Goal: Information Seeking & Learning: Find specific page/section

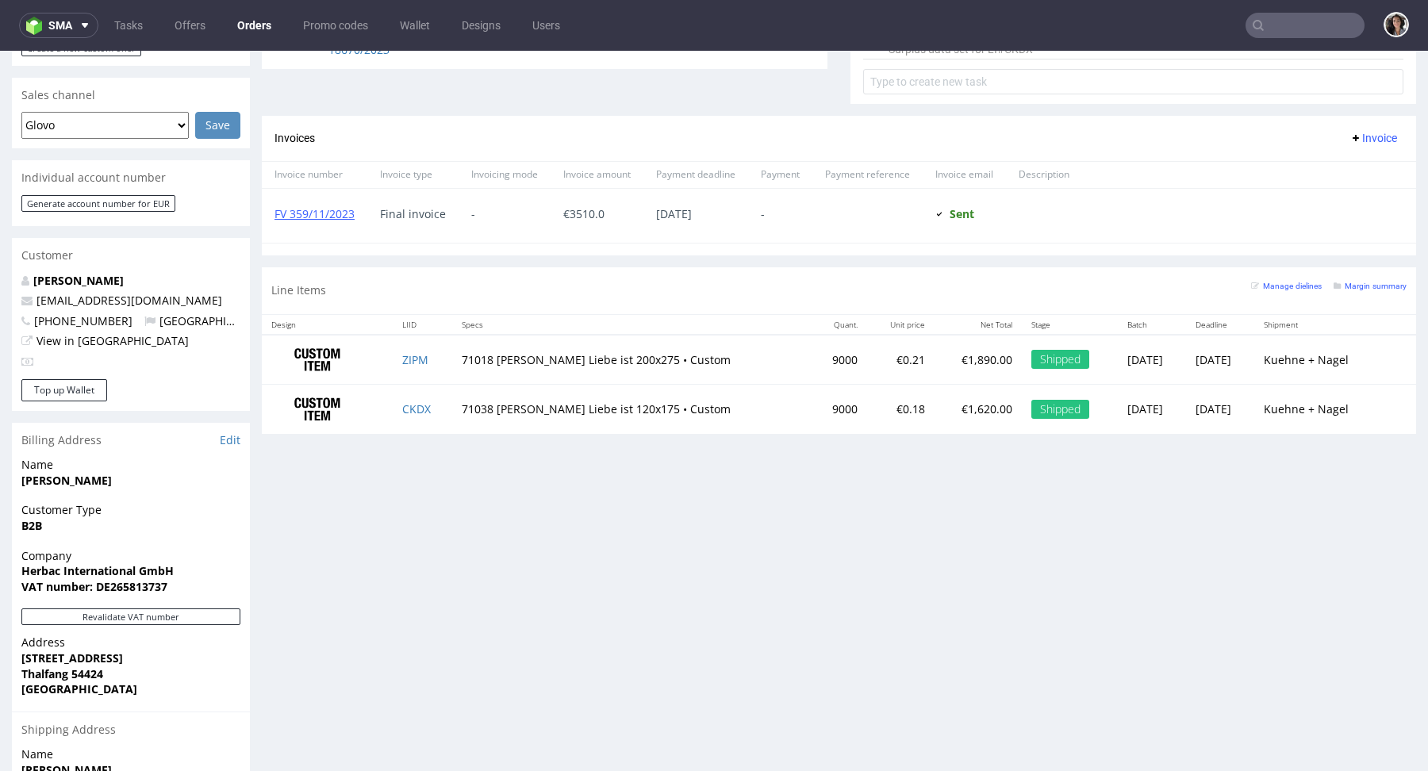
scroll to position [84, 0]
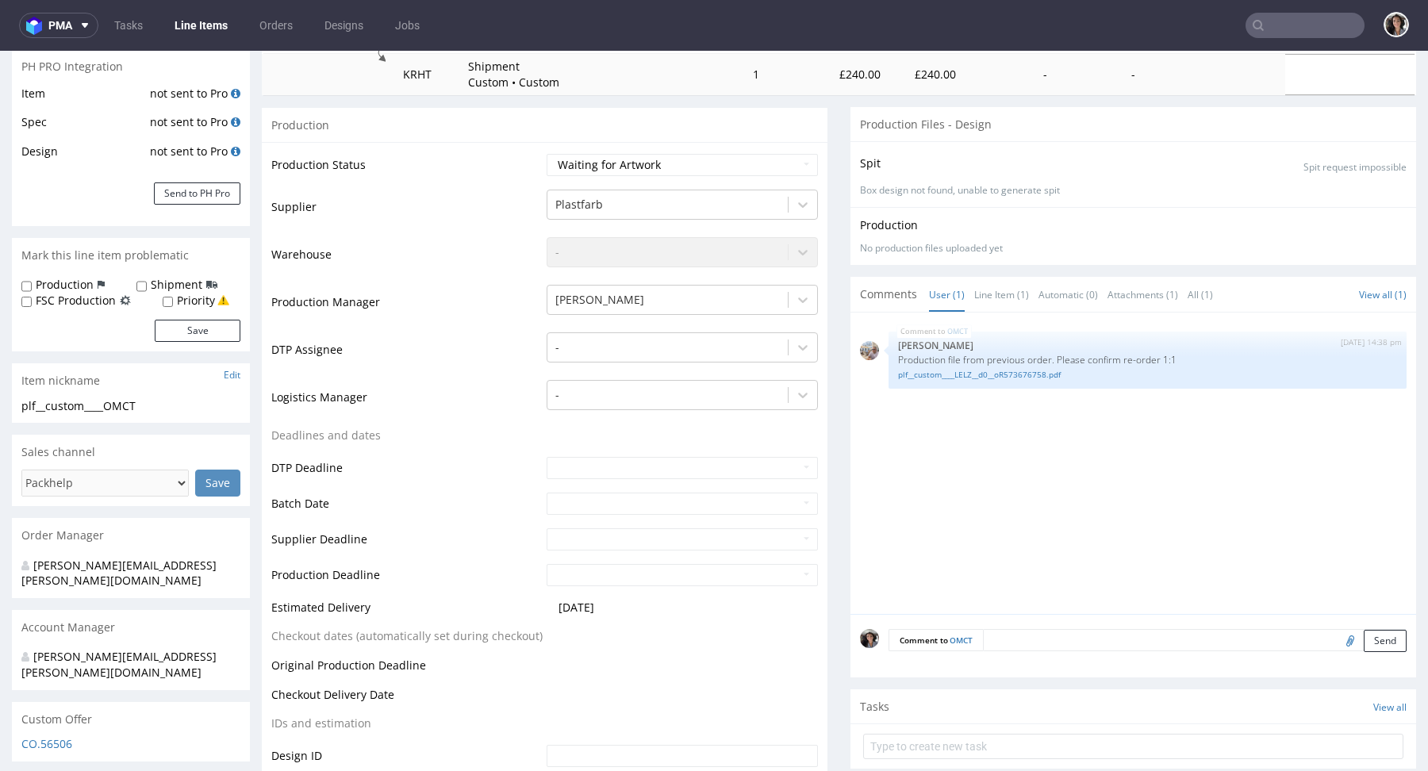
scroll to position [506, 0]
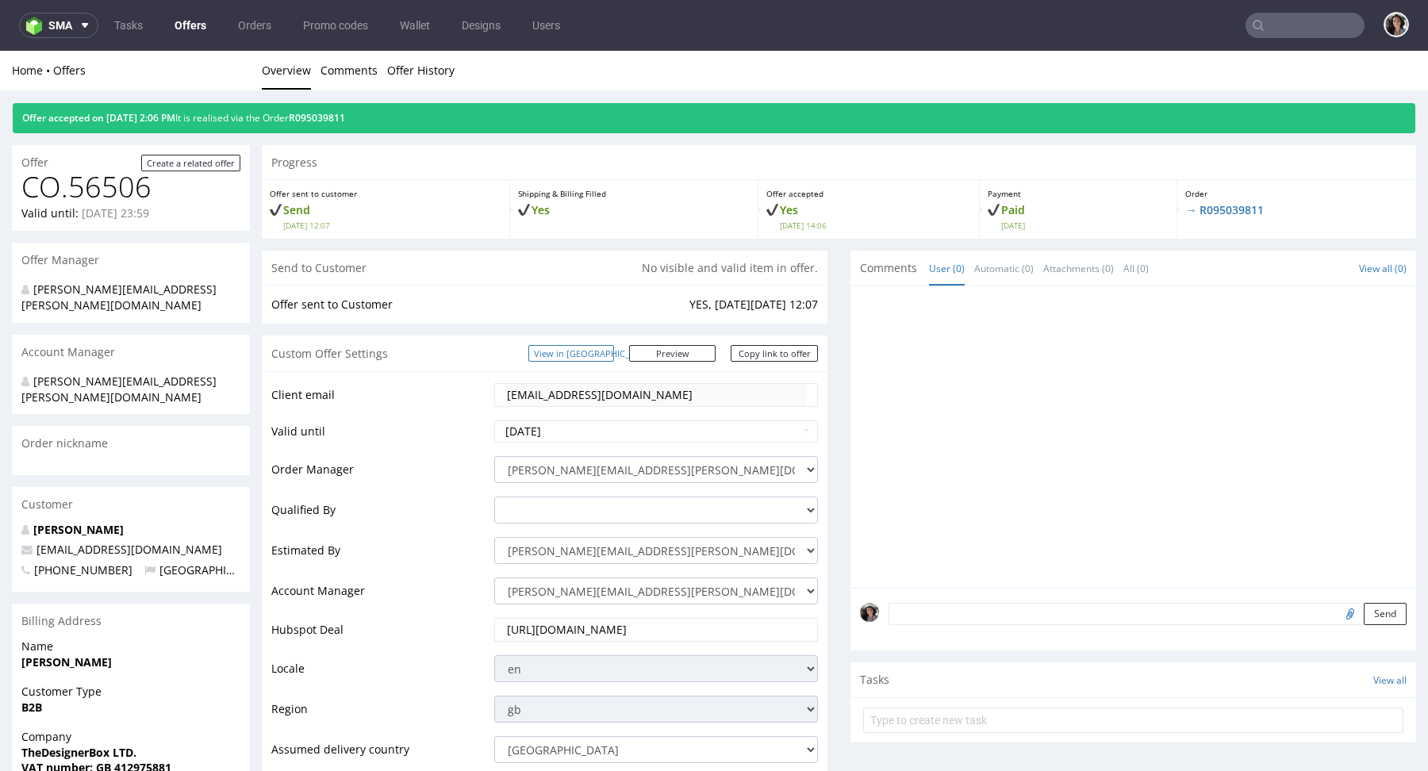
click at [614, 355] on link "View in [GEOGRAPHIC_DATA]" at bounding box center [571, 353] width 86 height 17
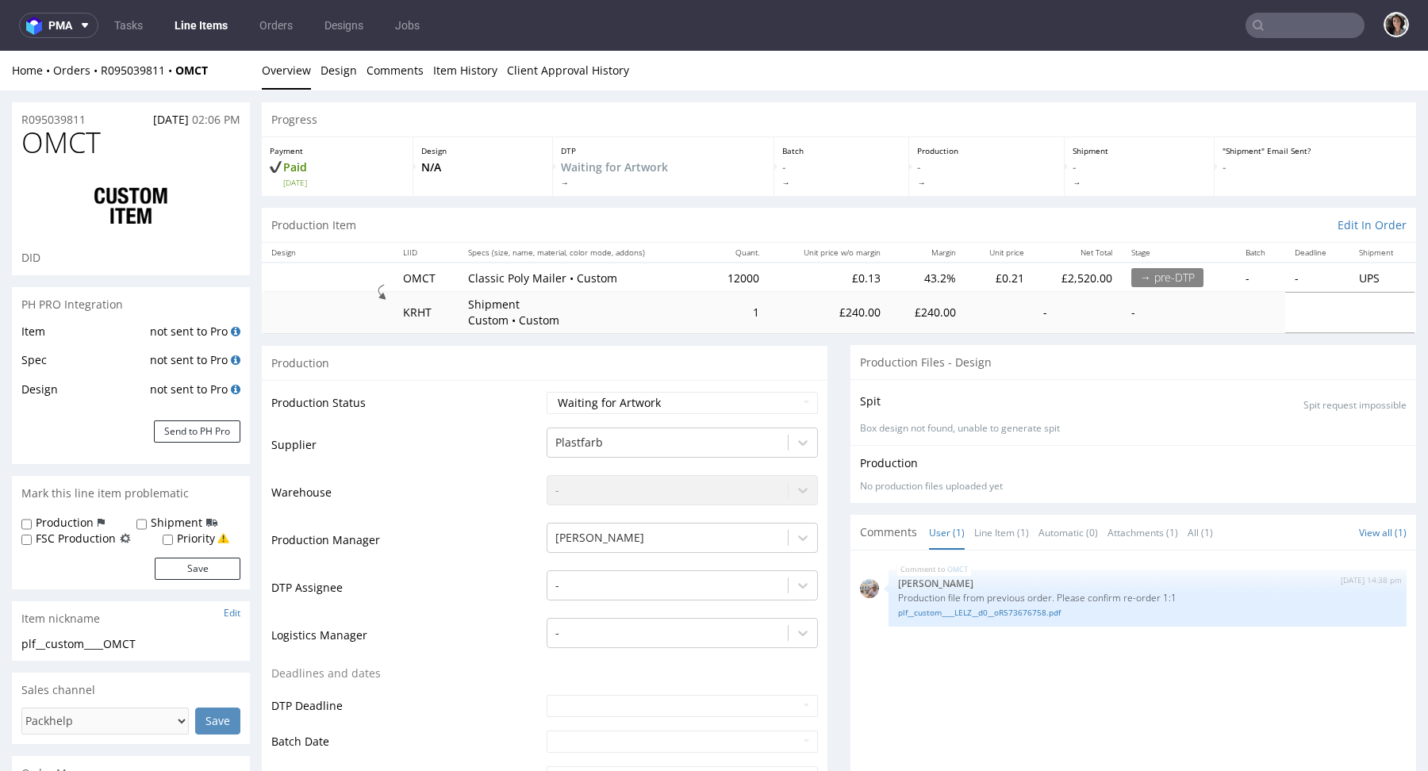
scroll to position [793, 0]
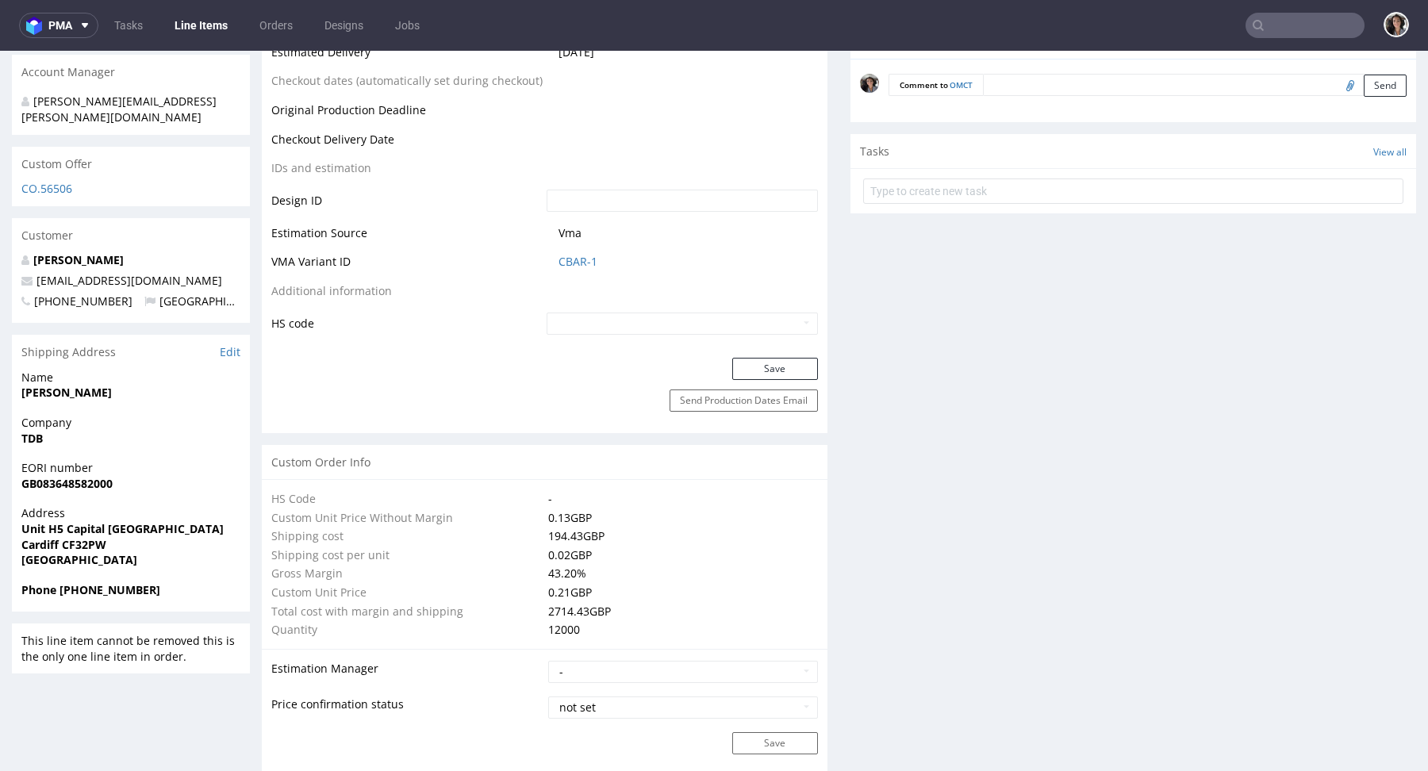
click at [56, 181] on div "CO.56506" at bounding box center [131, 193] width 238 height 25
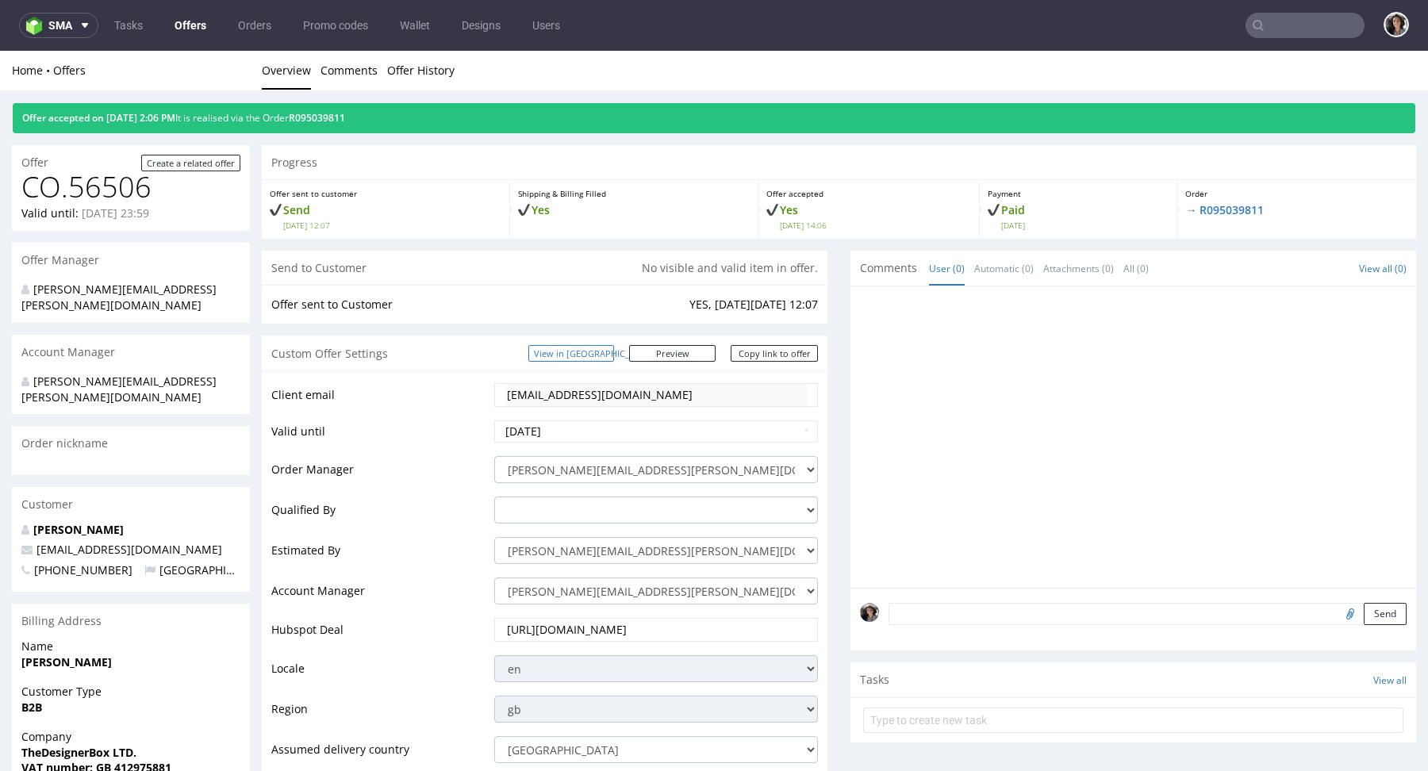
click at [614, 345] on link "View in [GEOGRAPHIC_DATA]" at bounding box center [571, 353] width 86 height 17
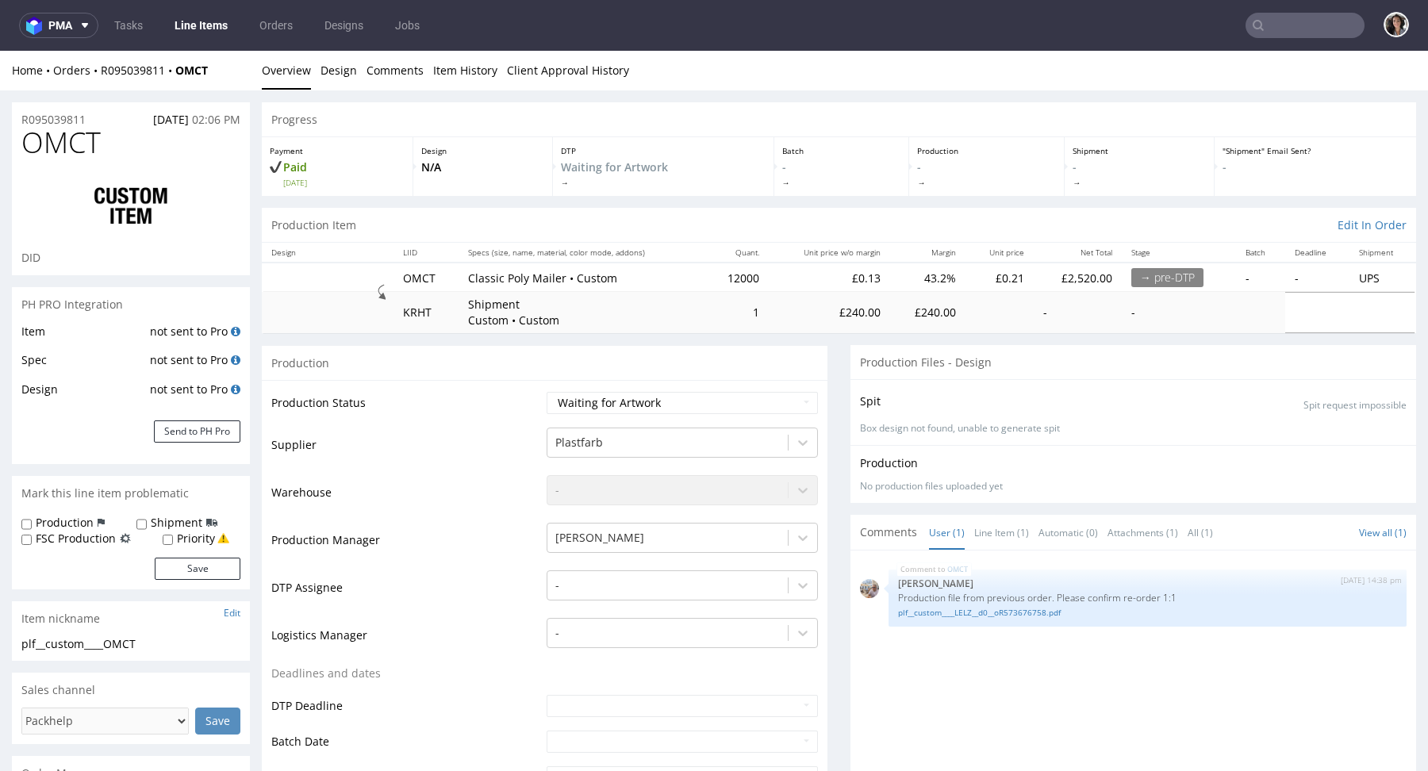
scroll to position [628, 0]
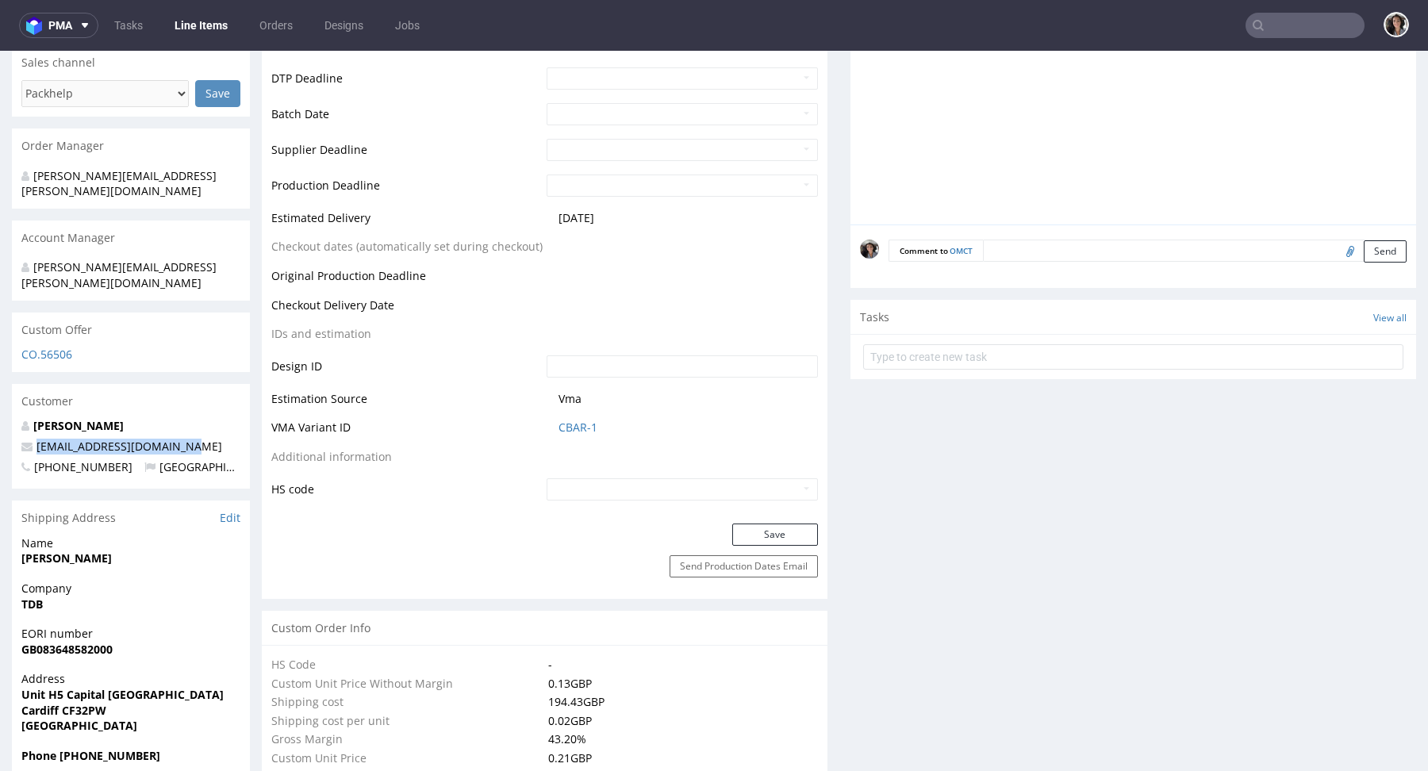
drag, startPoint x: 199, startPoint y: 413, endPoint x: 33, endPoint y: 412, distance: 165.8
click at [33, 439] on p "info@thedesignerboxuk.com" at bounding box center [130, 447] width 219 height 16
copy link "info@thedesignerboxuk.com"
click at [1280, 13] on input "text" at bounding box center [1305, 25] width 119 height 25
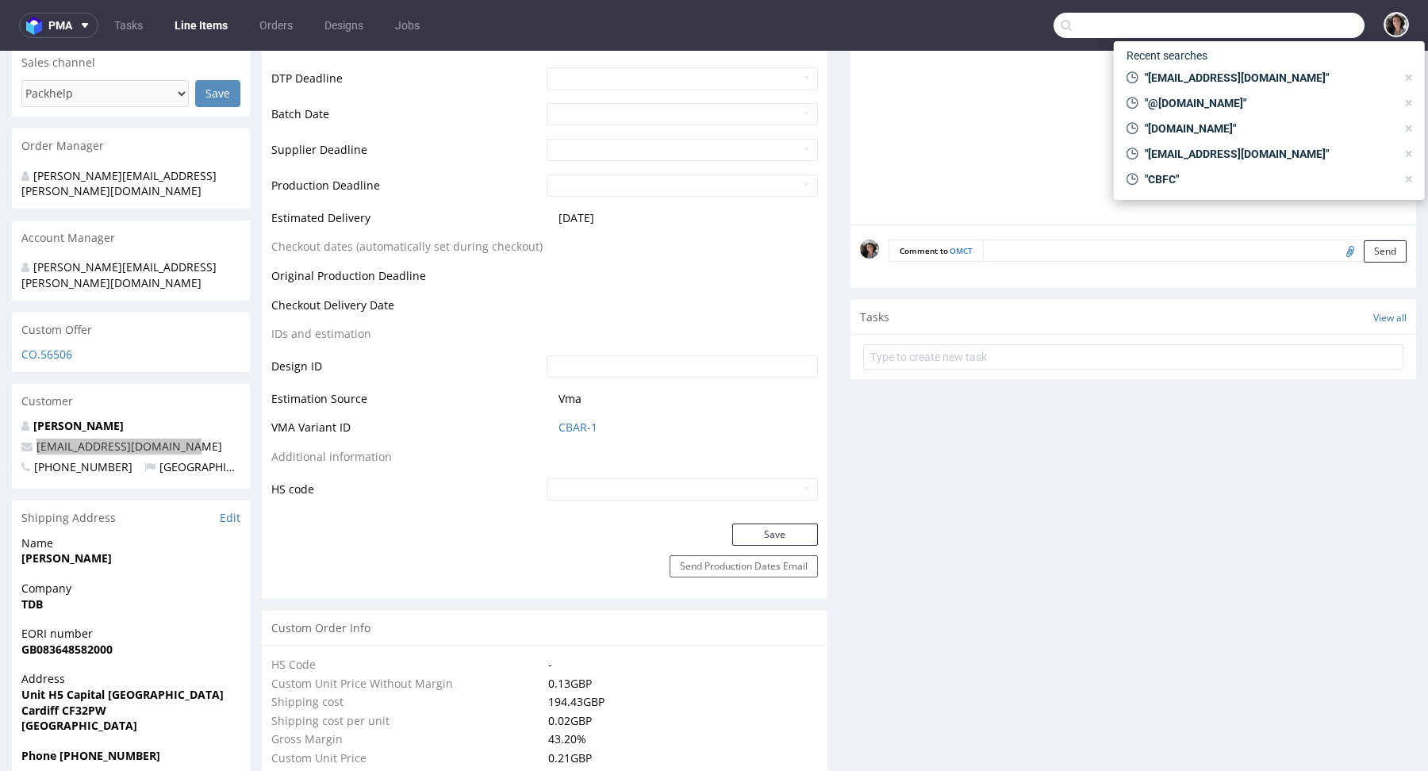
paste input "info@thedesignerboxuk.com"
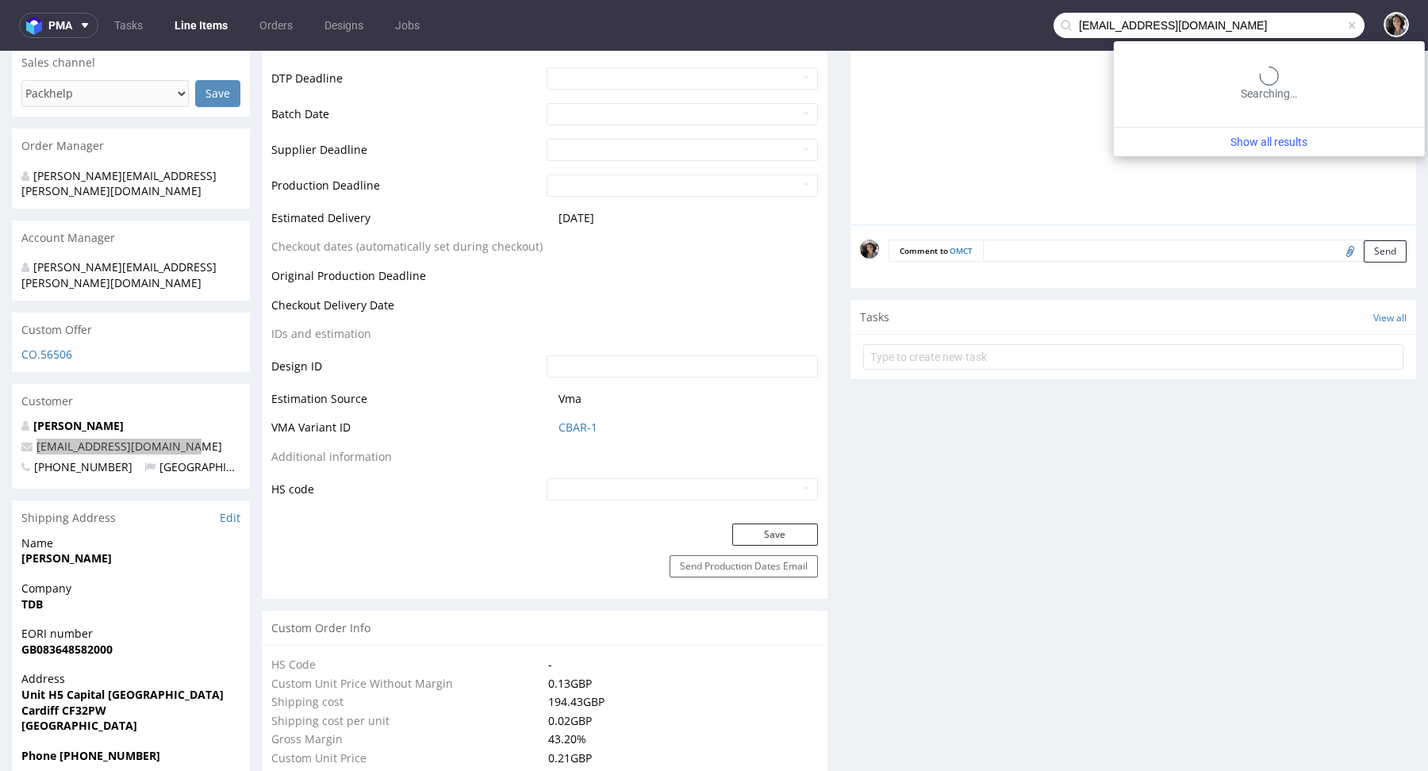
type input "info@thedesignerboxuk.com"
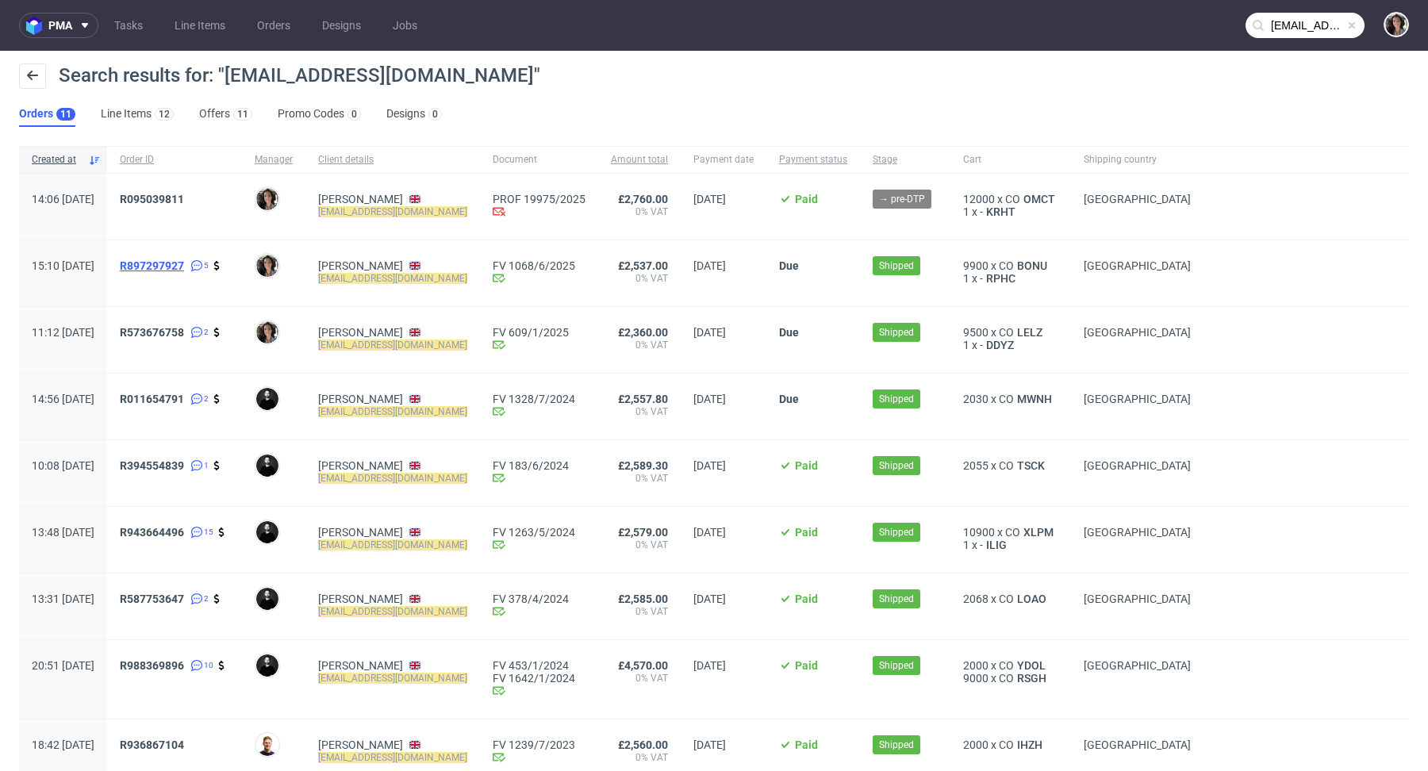
click at [184, 263] on span "R897297927" at bounding box center [152, 265] width 64 height 13
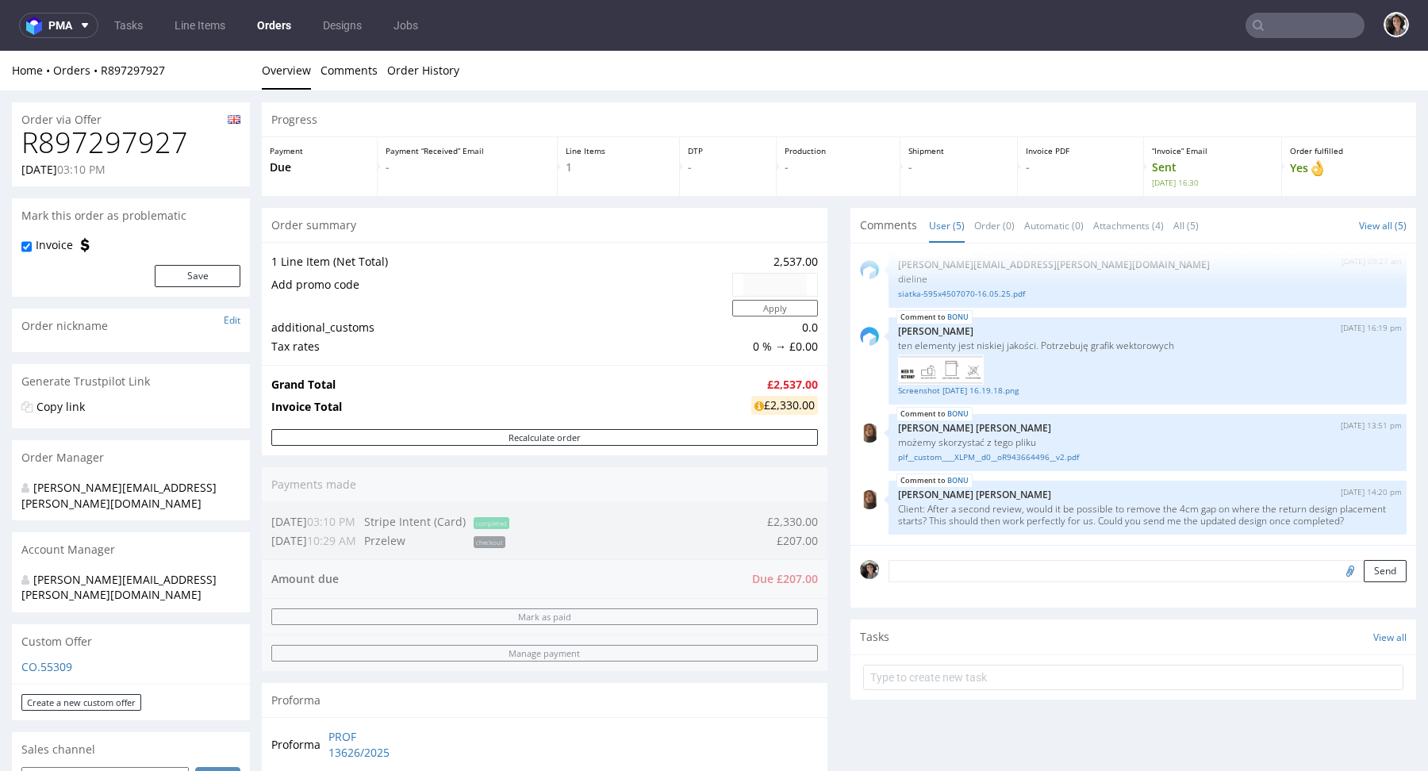
scroll to position [839, 0]
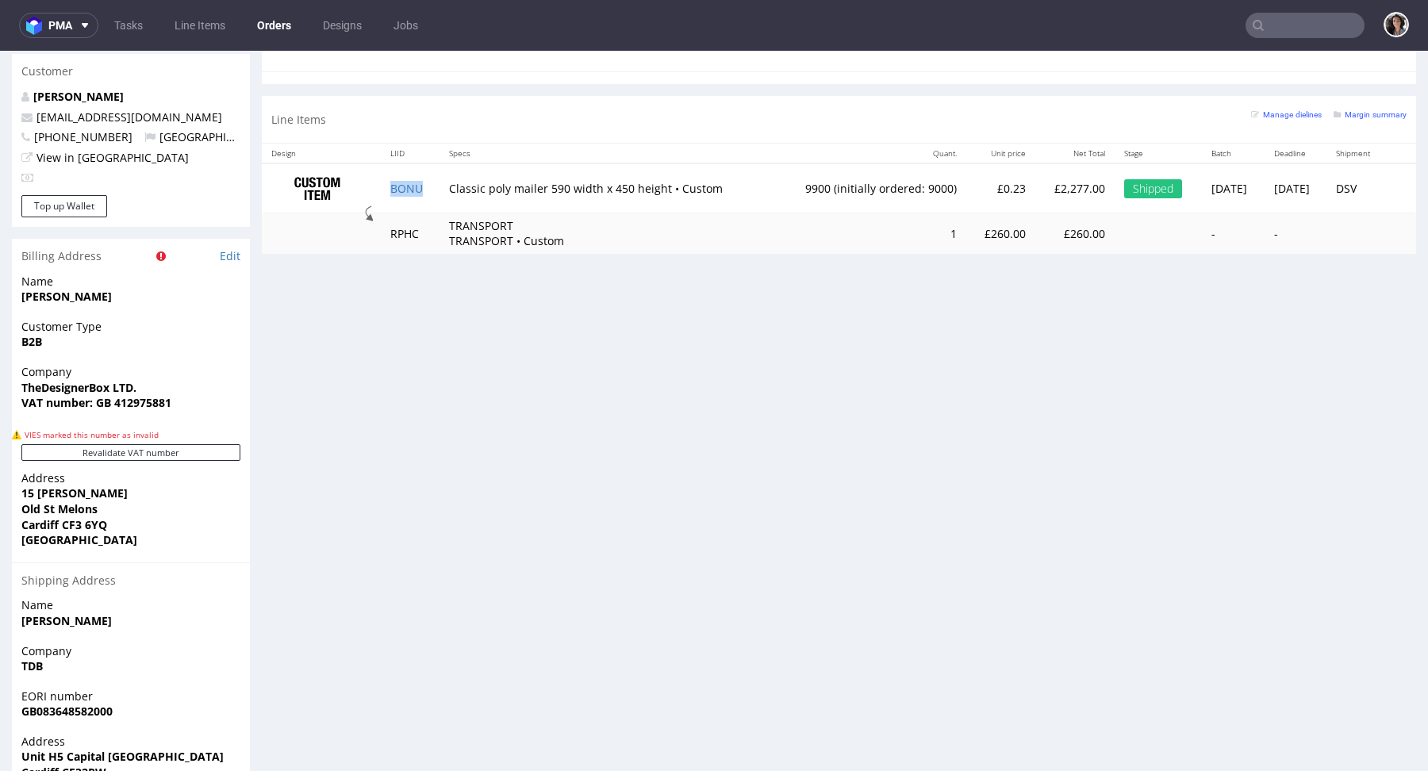
click at [424, 194] on td "BONU" at bounding box center [410, 188] width 59 height 50
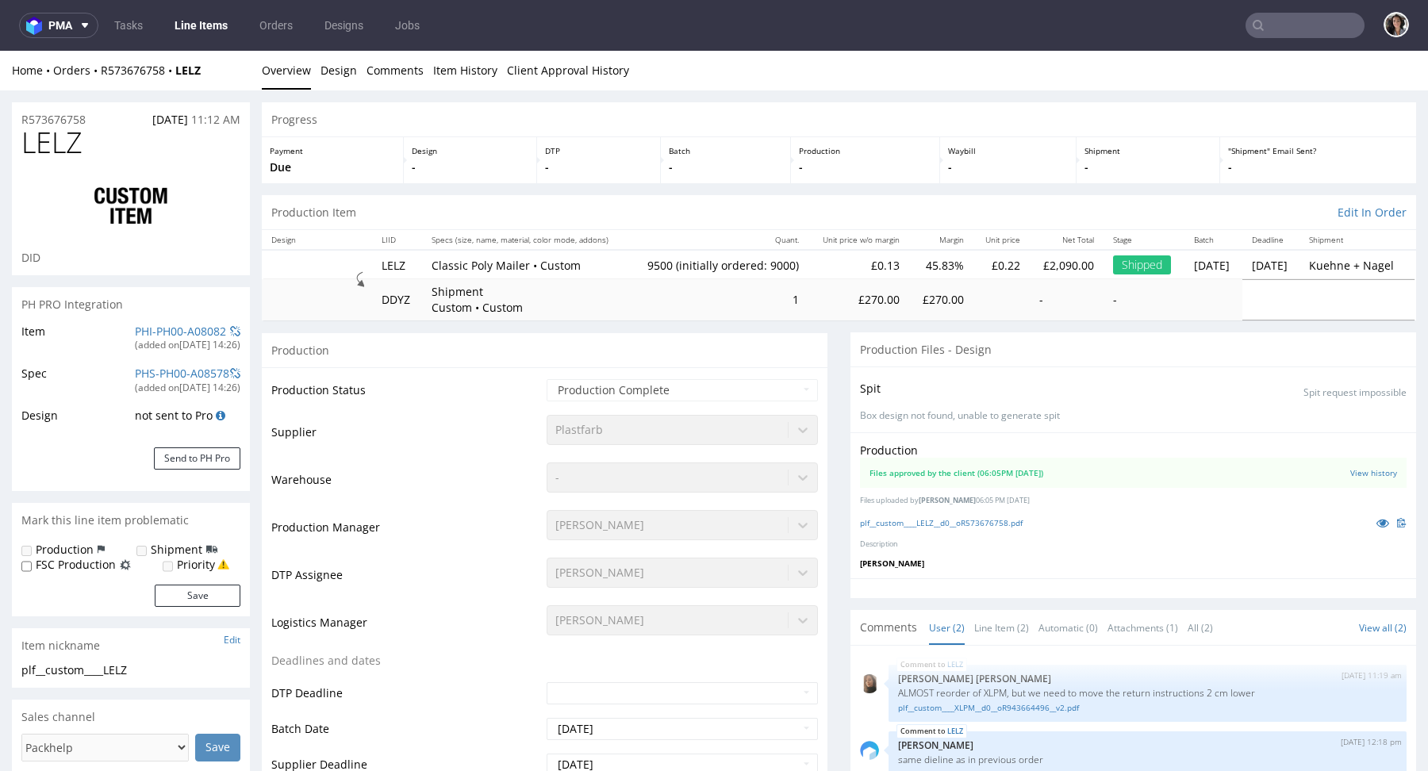
select select "in_progress"
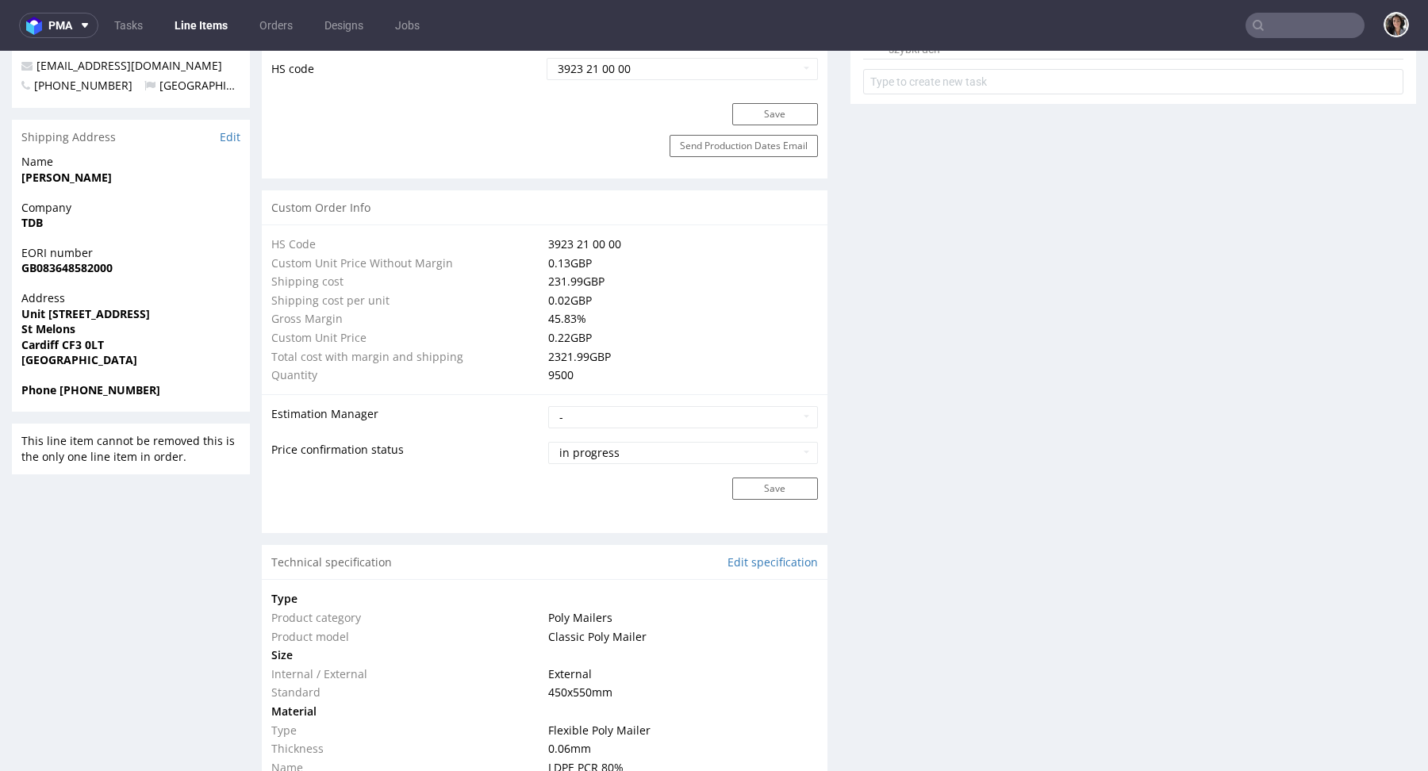
scroll to position [1522, 0]
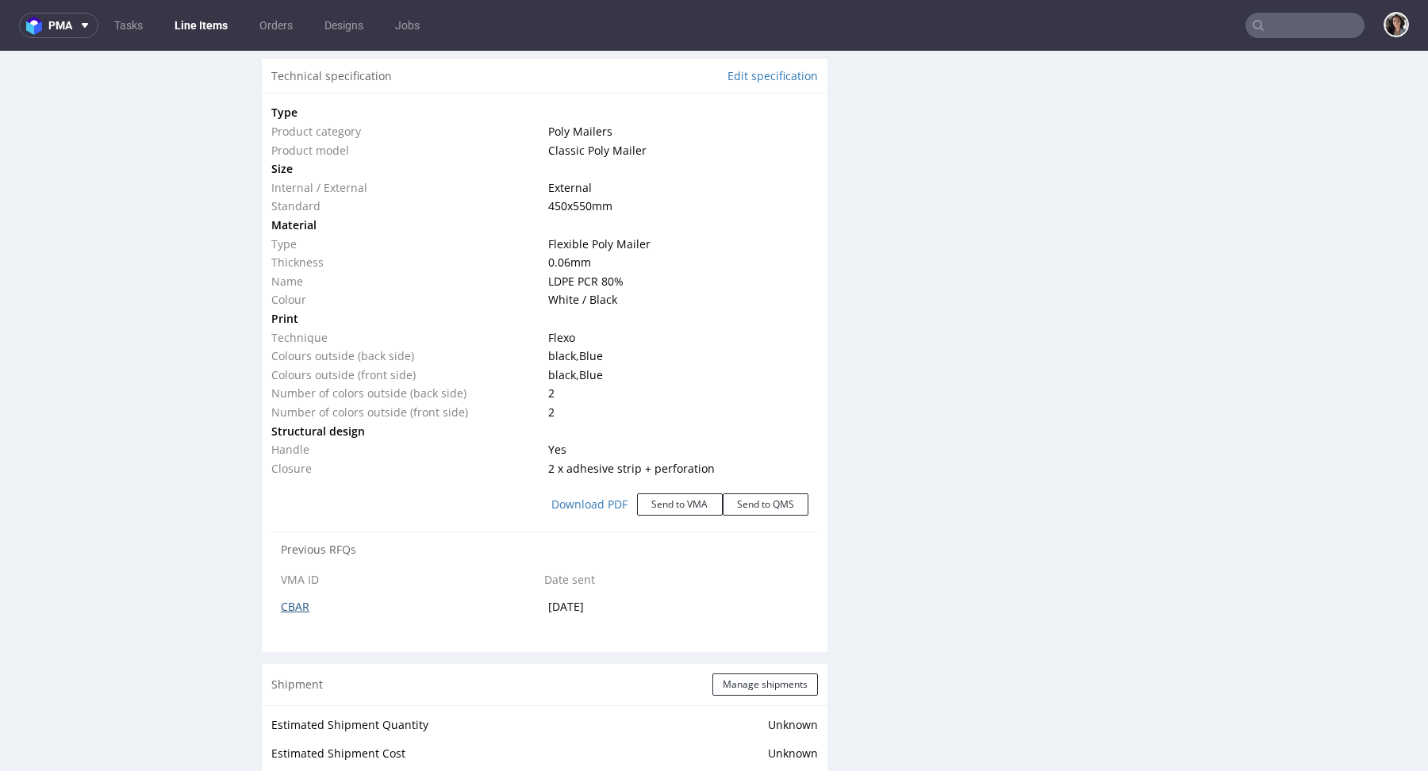
click at [298, 601] on link "CBAR" at bounding box center [295, 606] width 29 height 15
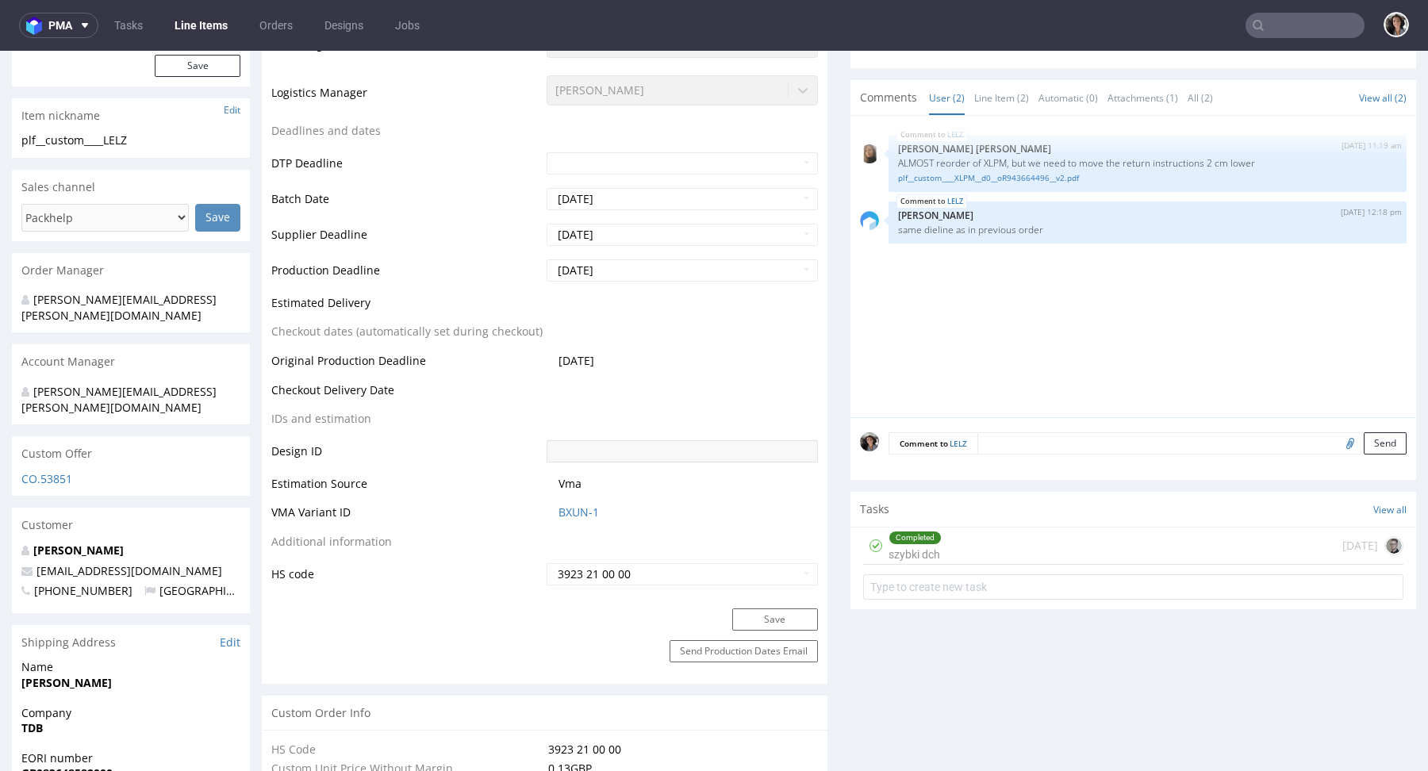
scroll to position [0, 0]
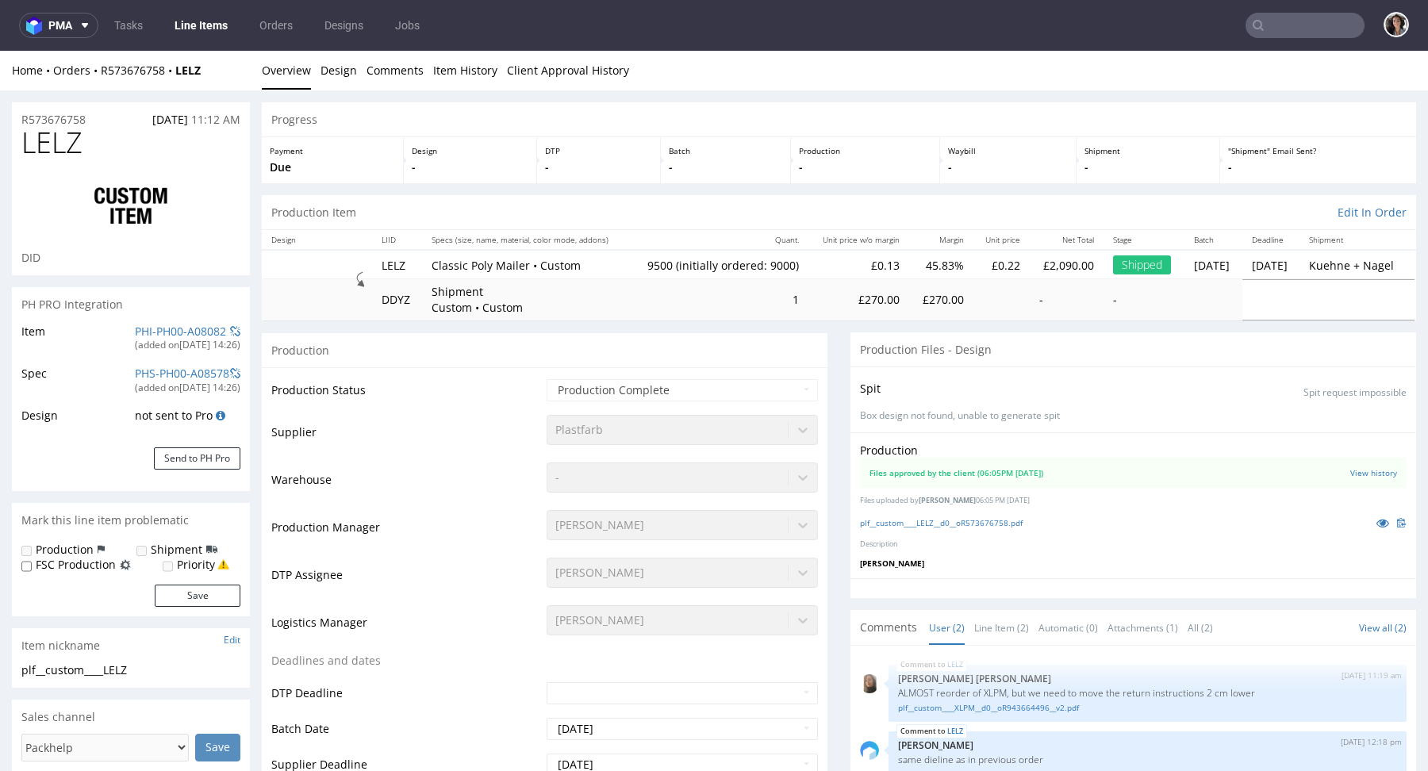
drag, startPoint x: 363, startPoint y: 254, endPoint x: 404, endPoint y: 255, distance: 41.3
click at [404, 255] on tr "LELZ Classic Poly Mailer • Custom 9500 (initially ordered: 9000) £0.13 45.83% £…" at bounding box center [839, 264] width 1154 height 29
drag, startPoint x: 405, startPoint y: 260, endPoint x: 375, endPoint y: 263, distance: 30.2
click at [375, 263] on td "LELZ" at bounding box center [397, 264] width 50 height 29
copy td "LELZ"
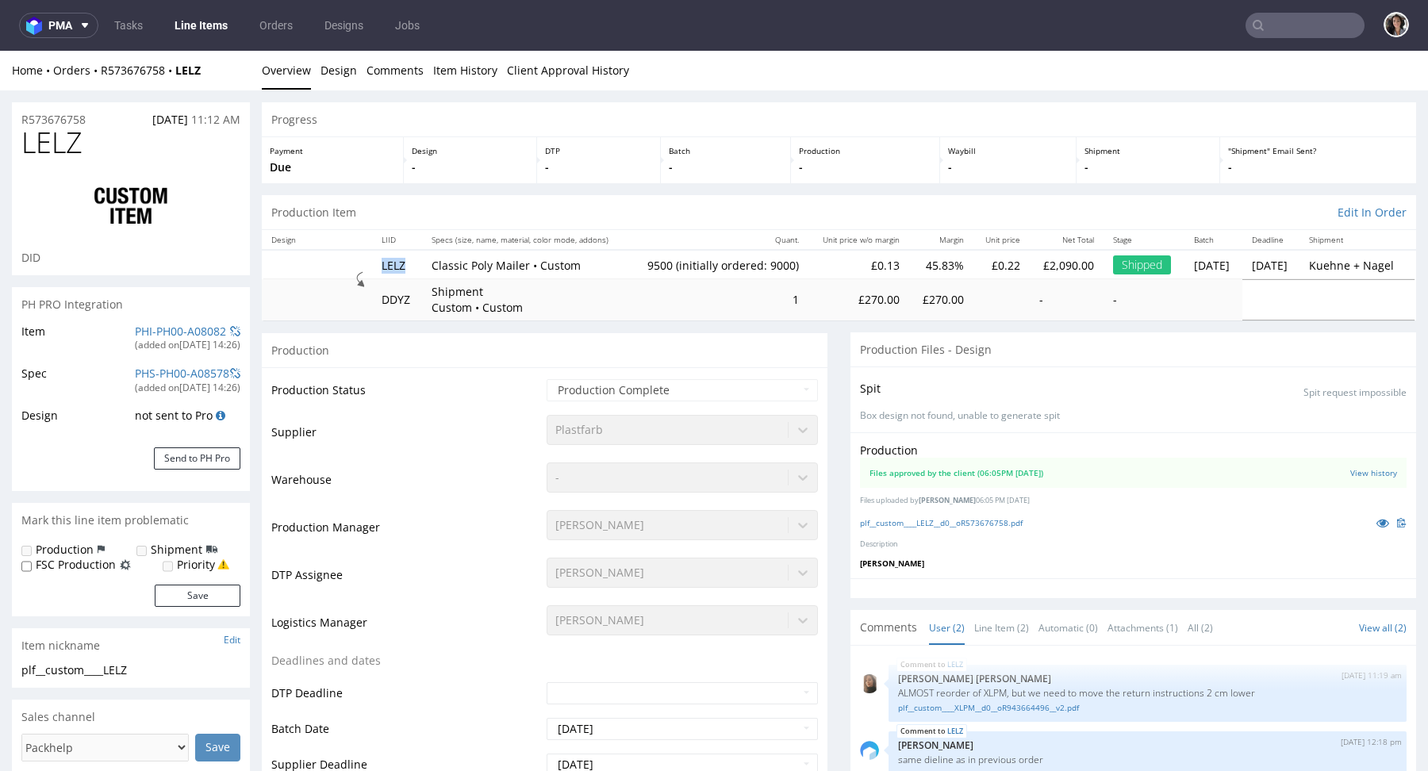
scroll to position [613, 0]
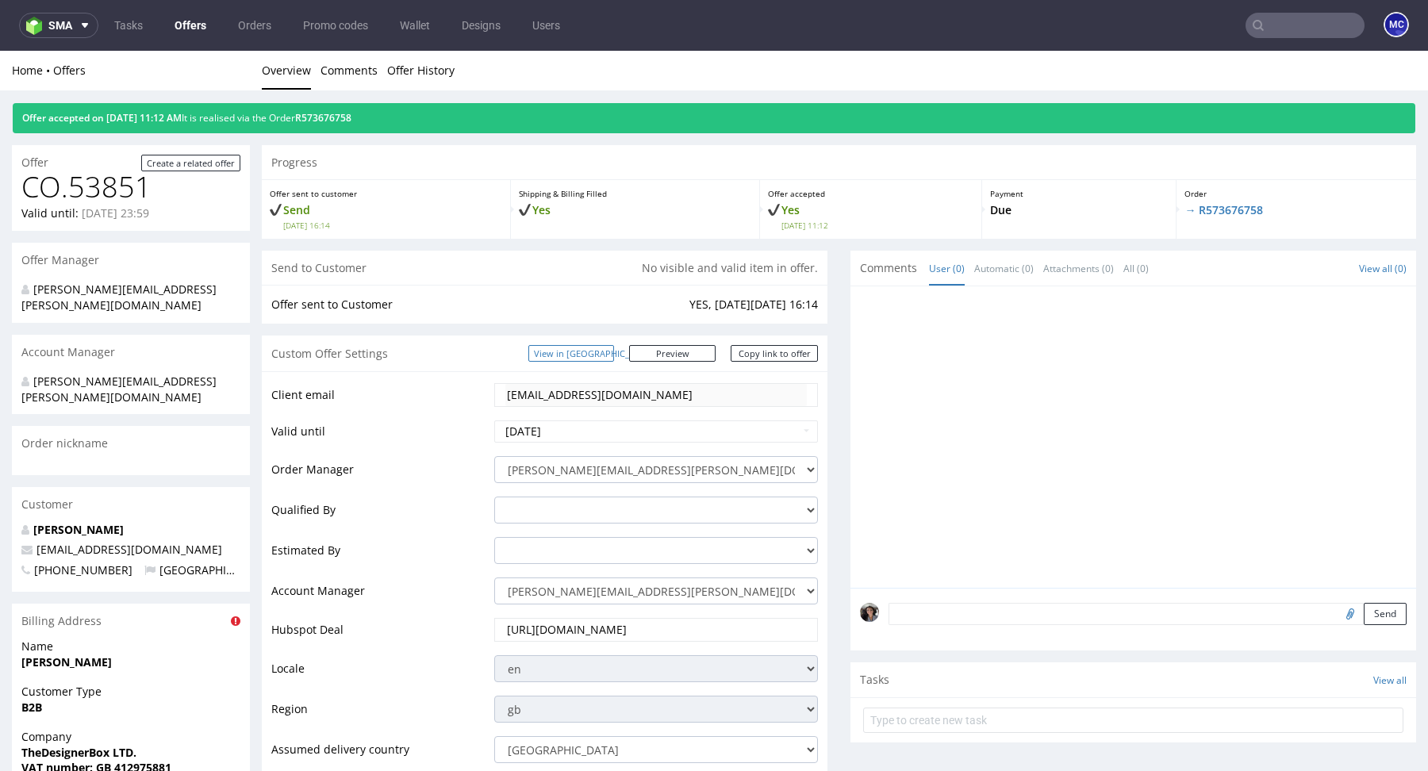
click at [614, 345] on link "View in [GEOGRAPHIC_DATA]" at bounding box center [571, 353] width 86 height 17
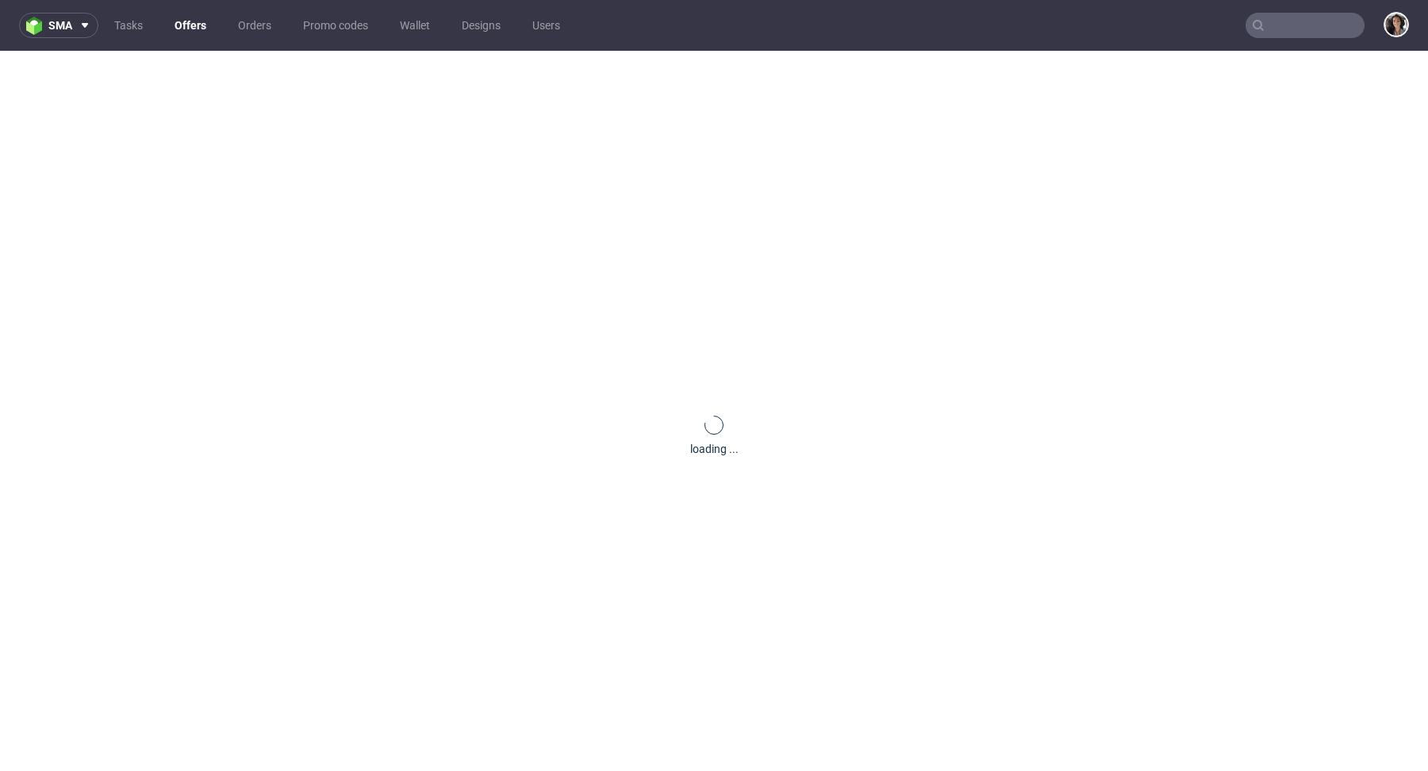
click at [1280, 10] on nav "sma Tasks Offers Orders Promo codes Wallet Designs Users" at bounding box center [714, 25] width 1428 height 51
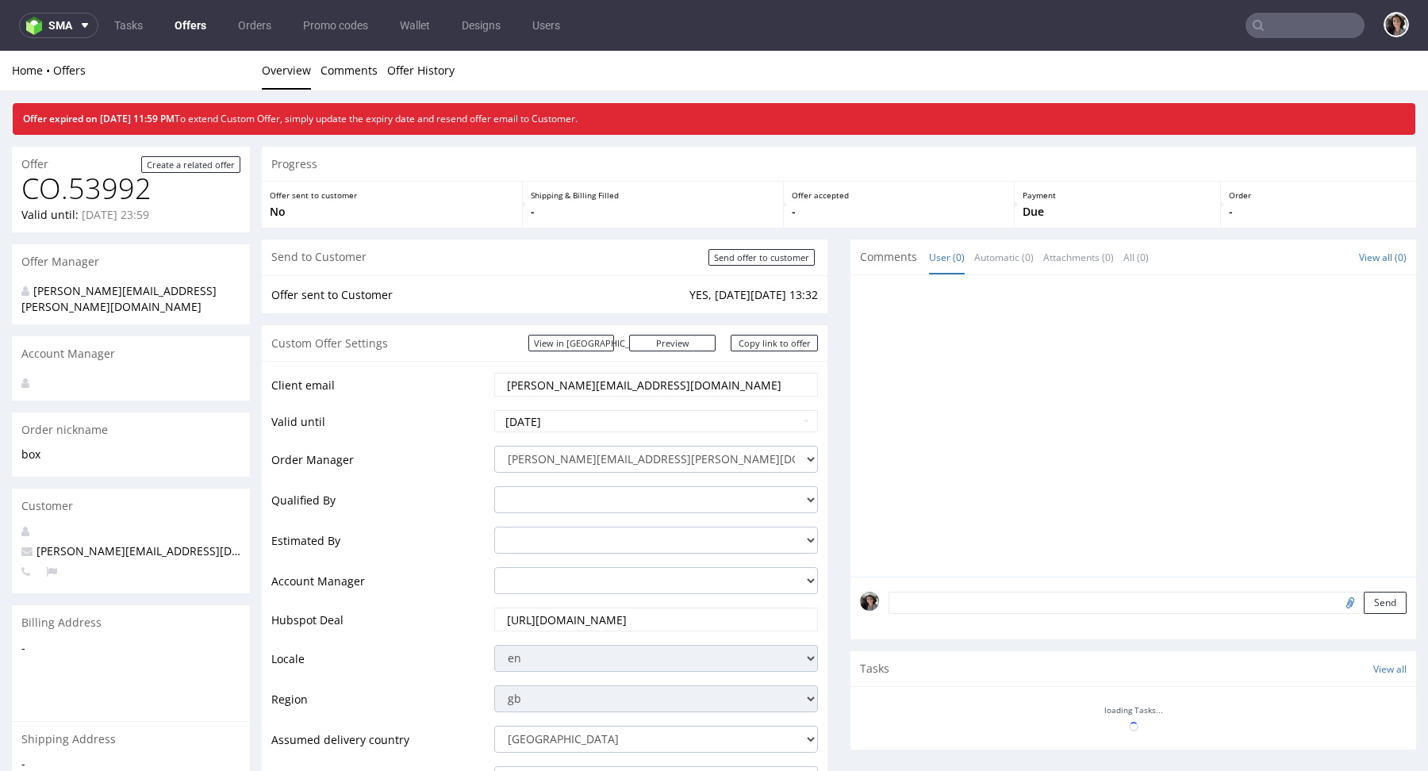
click at [1284, 42] on nav "sma Tasks Offers Orders Promo codes Wallet Designs Users" at bounding box center [714, 25] width 1428 height 51
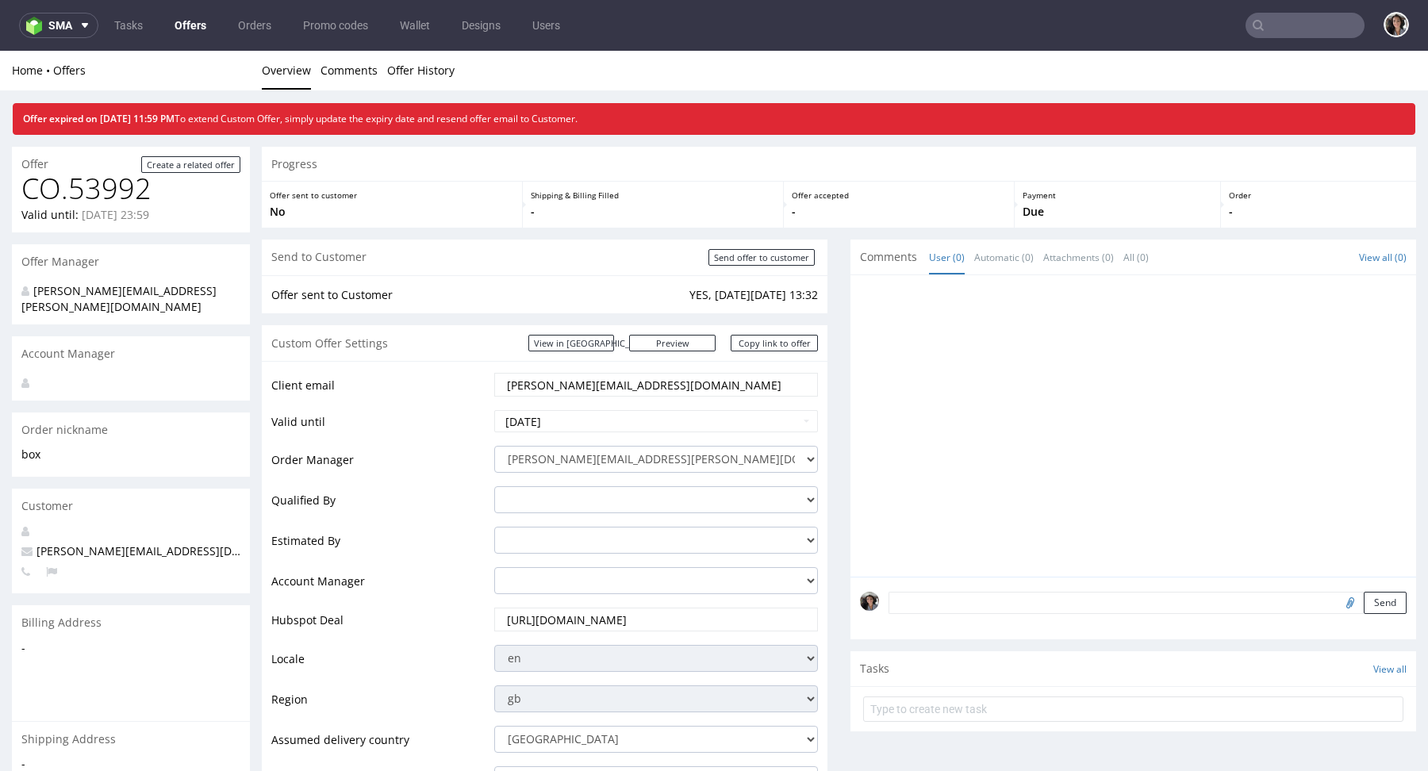
click at [1283, 36] on input "text" at bounding box center [1305, 25] width 119 height 25
paste input "info@thedesignerboxuk.com"
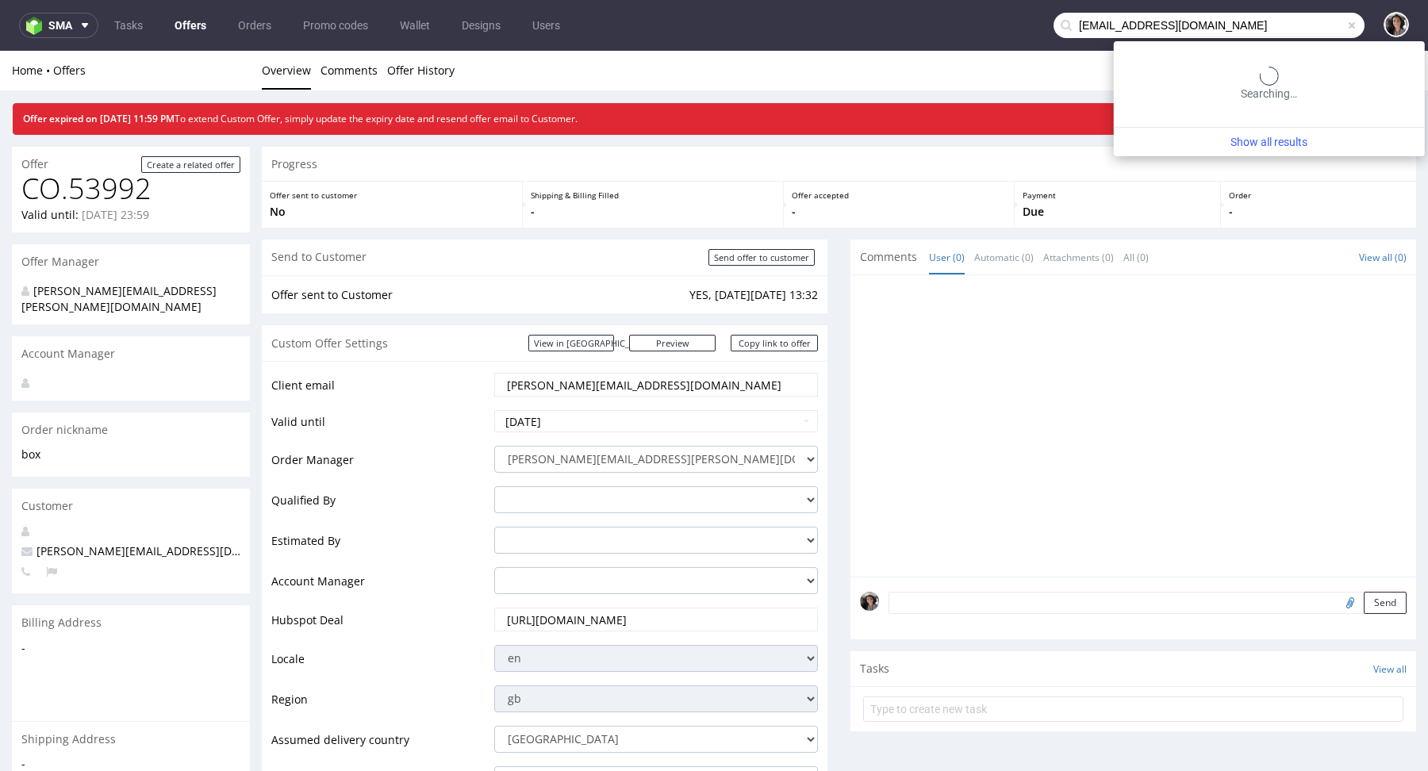
type input "info@thedesignerboxuk.com"
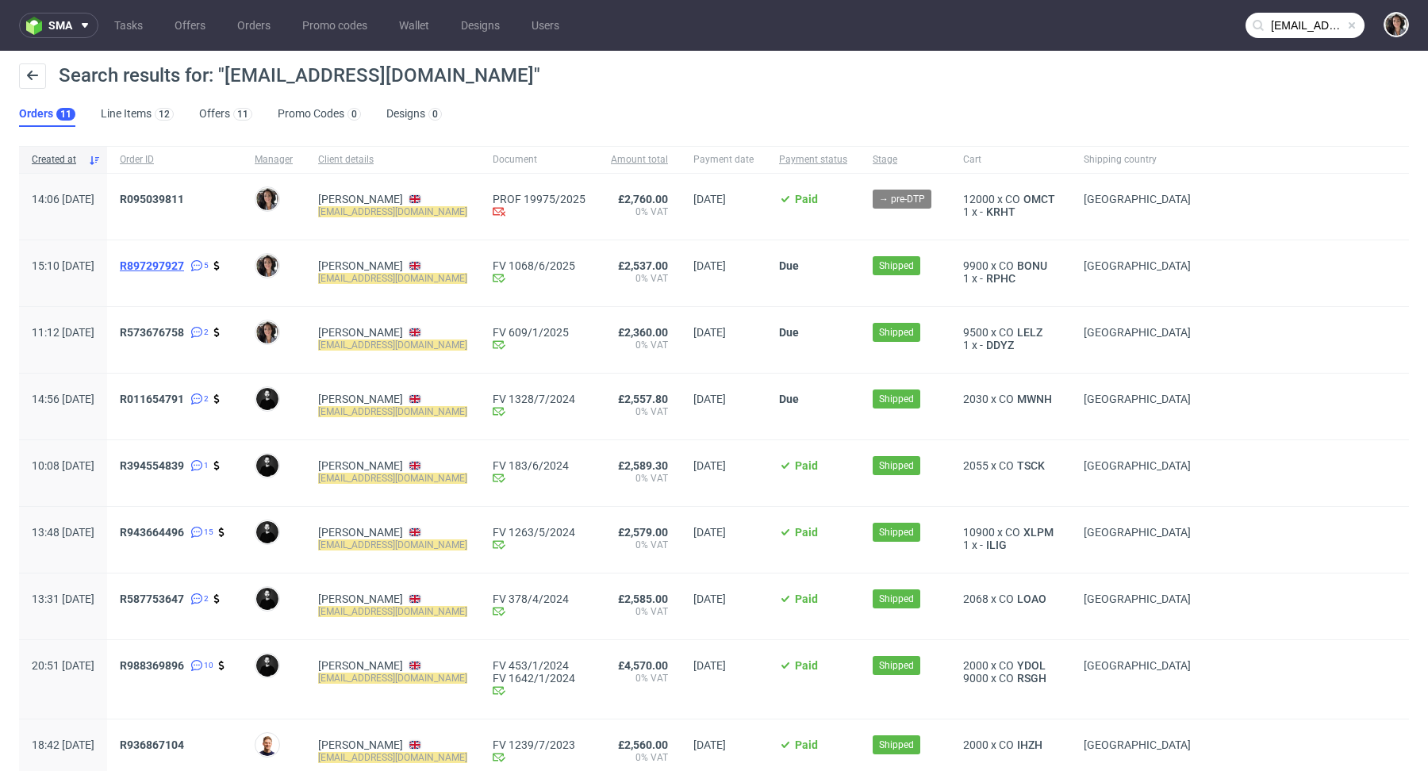
click at [184, 267] on span "R897297927" at bounding box center [152, 265] width 64 height 13
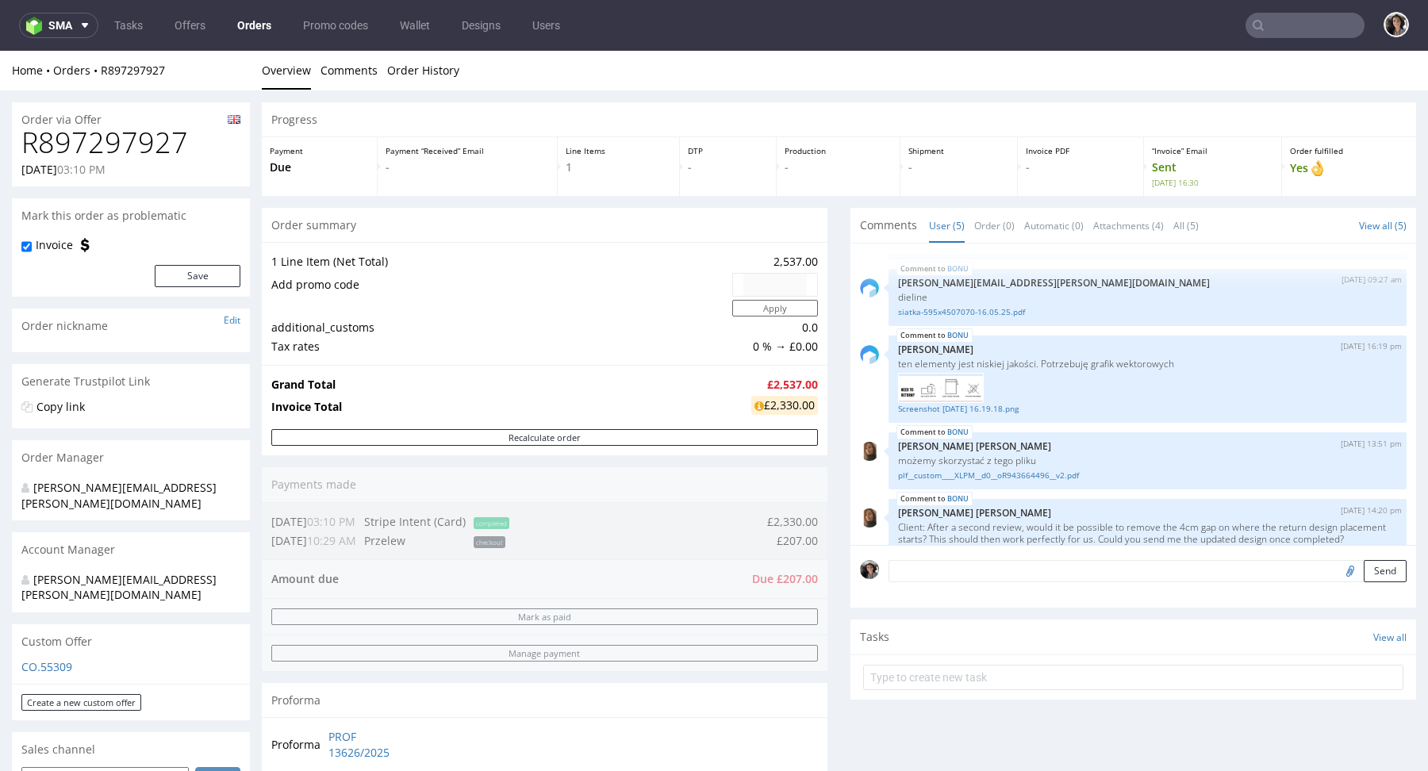
scroll to position [833, 0]
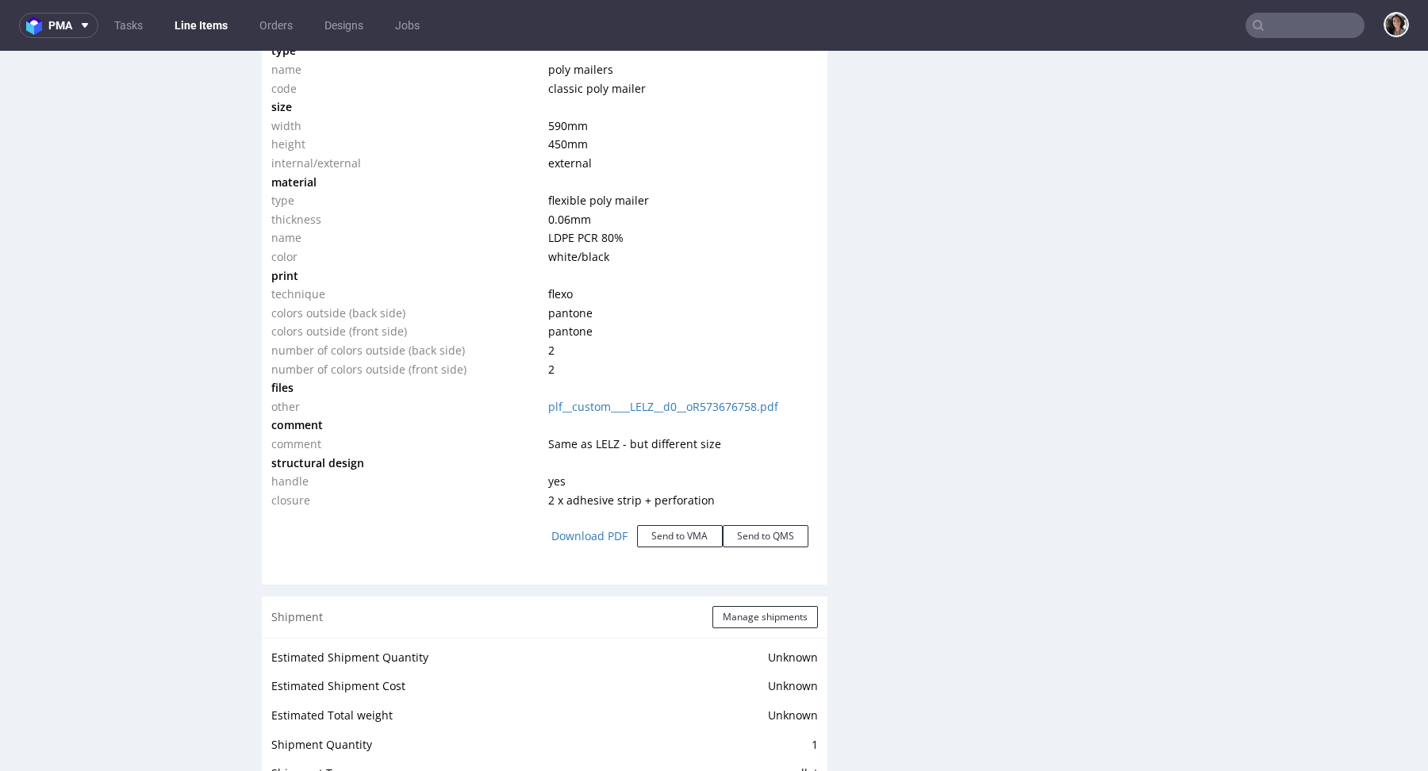
scroll to position [1582, 0]
click at [738, 415] on link "plf__custom____LELZ__d0__oR573676758.pdf" at bounding box center [663, 408] width 230 height 15
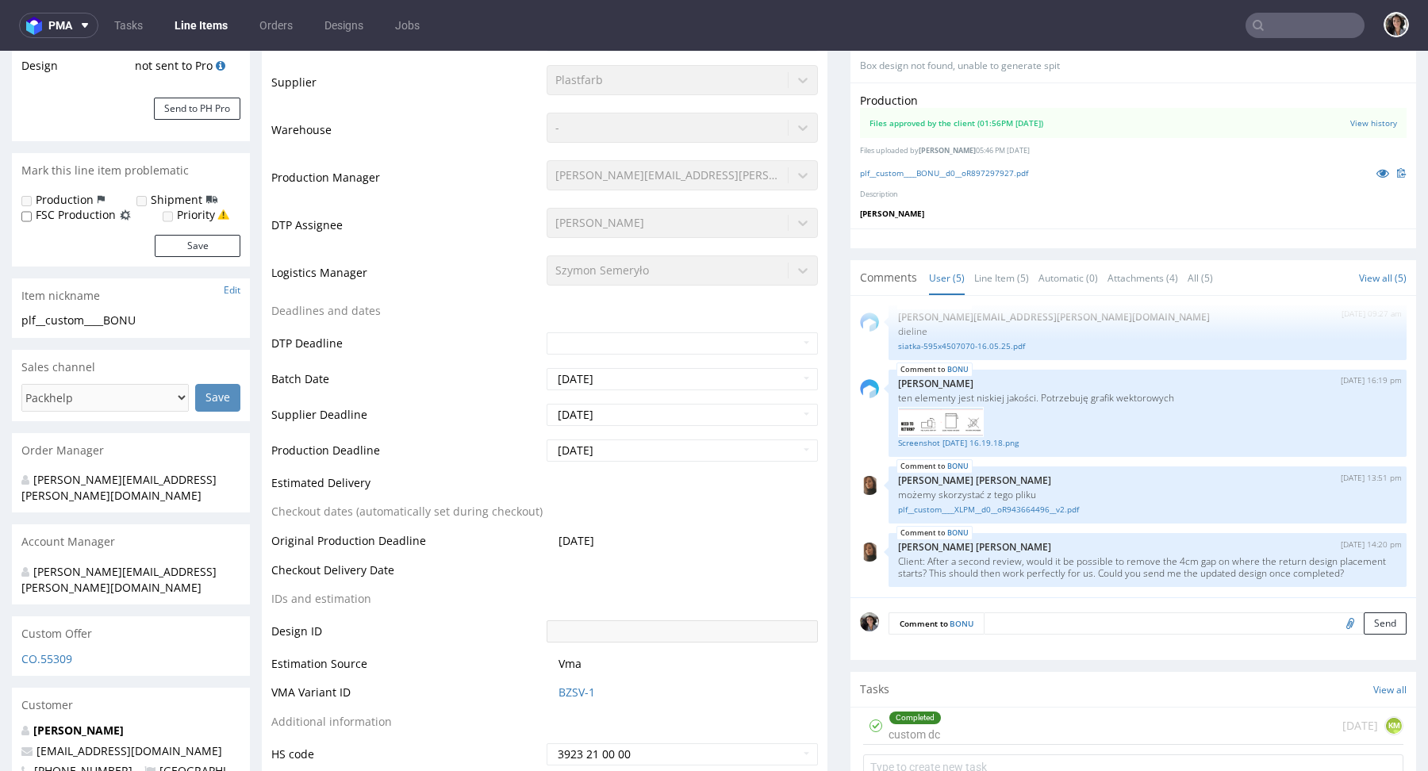
scroll to position [0, 0]
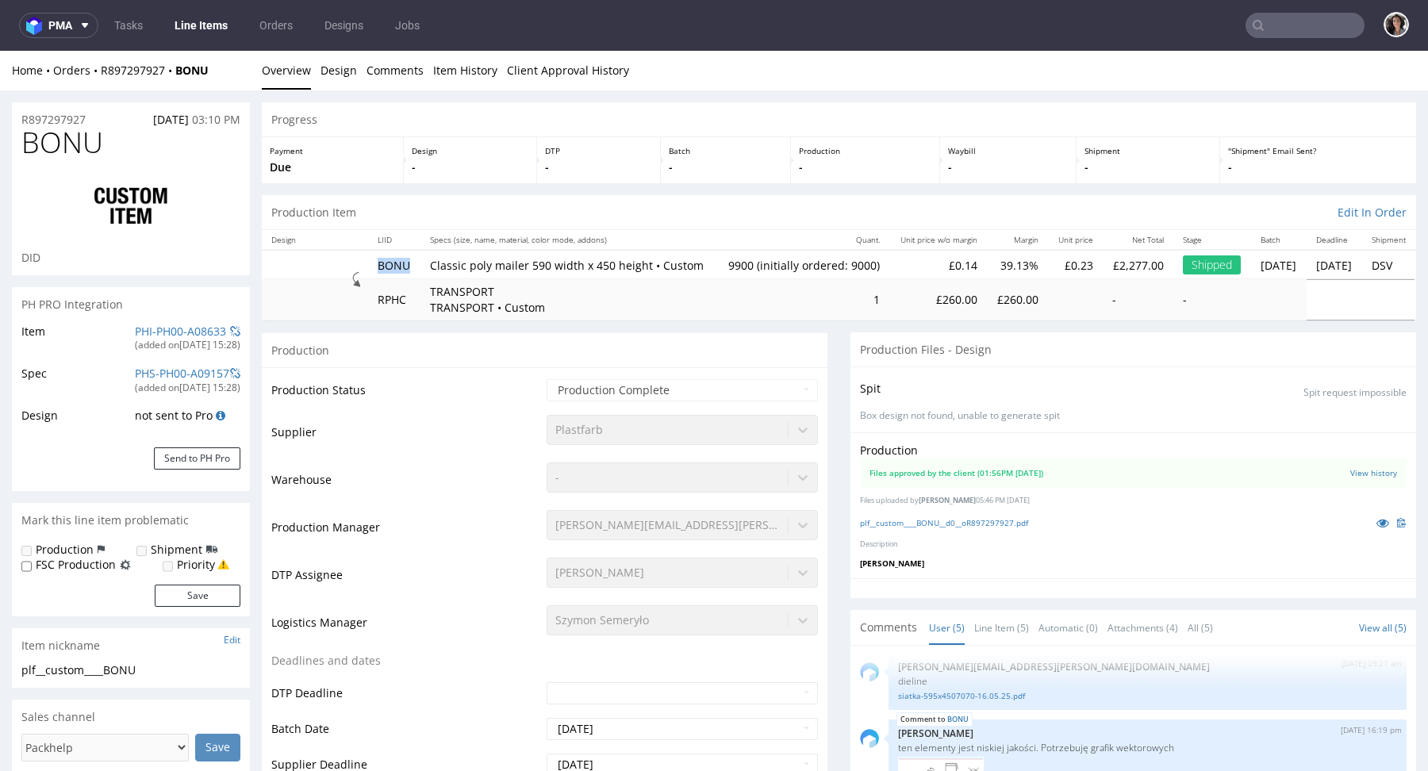
drag, startPoint x: 415, startPoint y: 269, endPoint x: 376, endPoint y: 271, distance: 38.9
click at [376, 271] on td "BONU" at bounding box center [394, 264] width 52 height 29
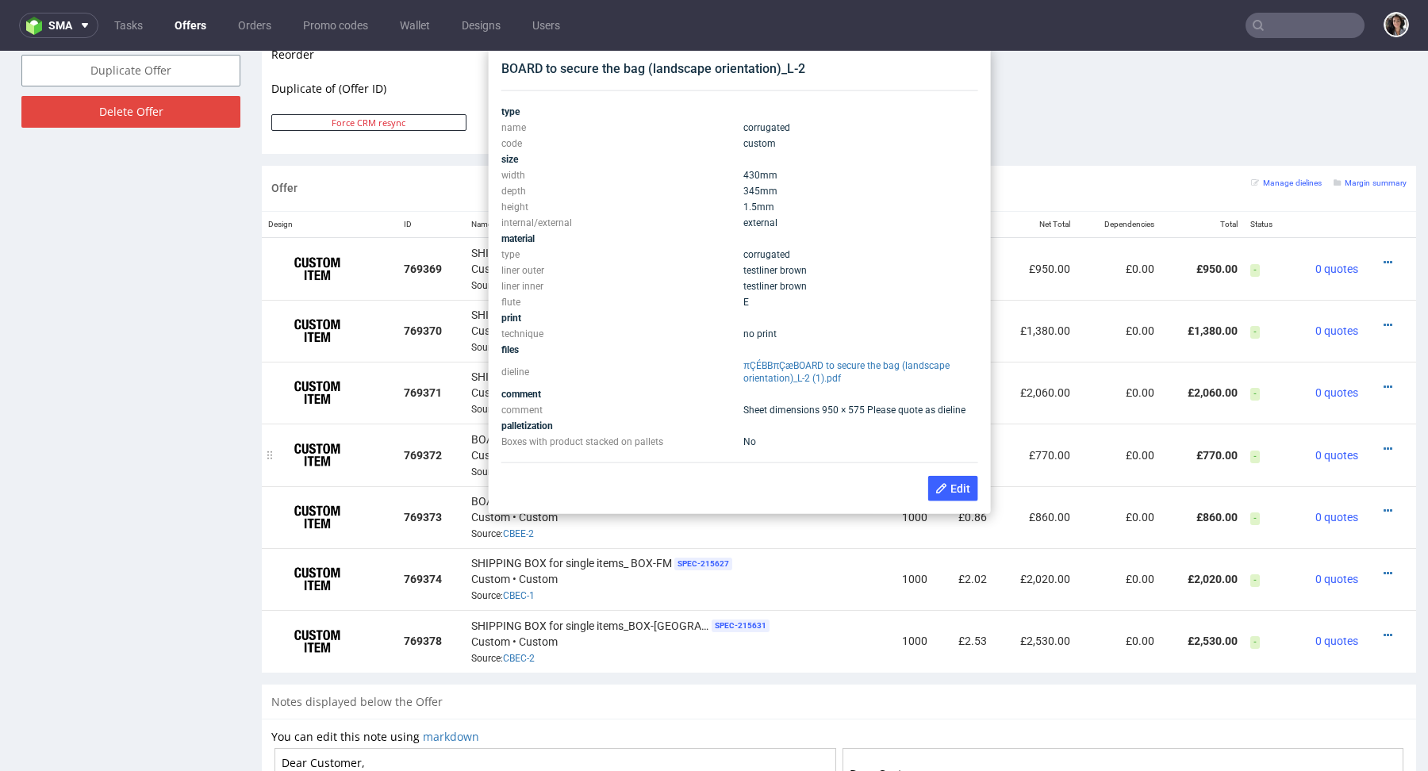
scroll to position [854, 0]
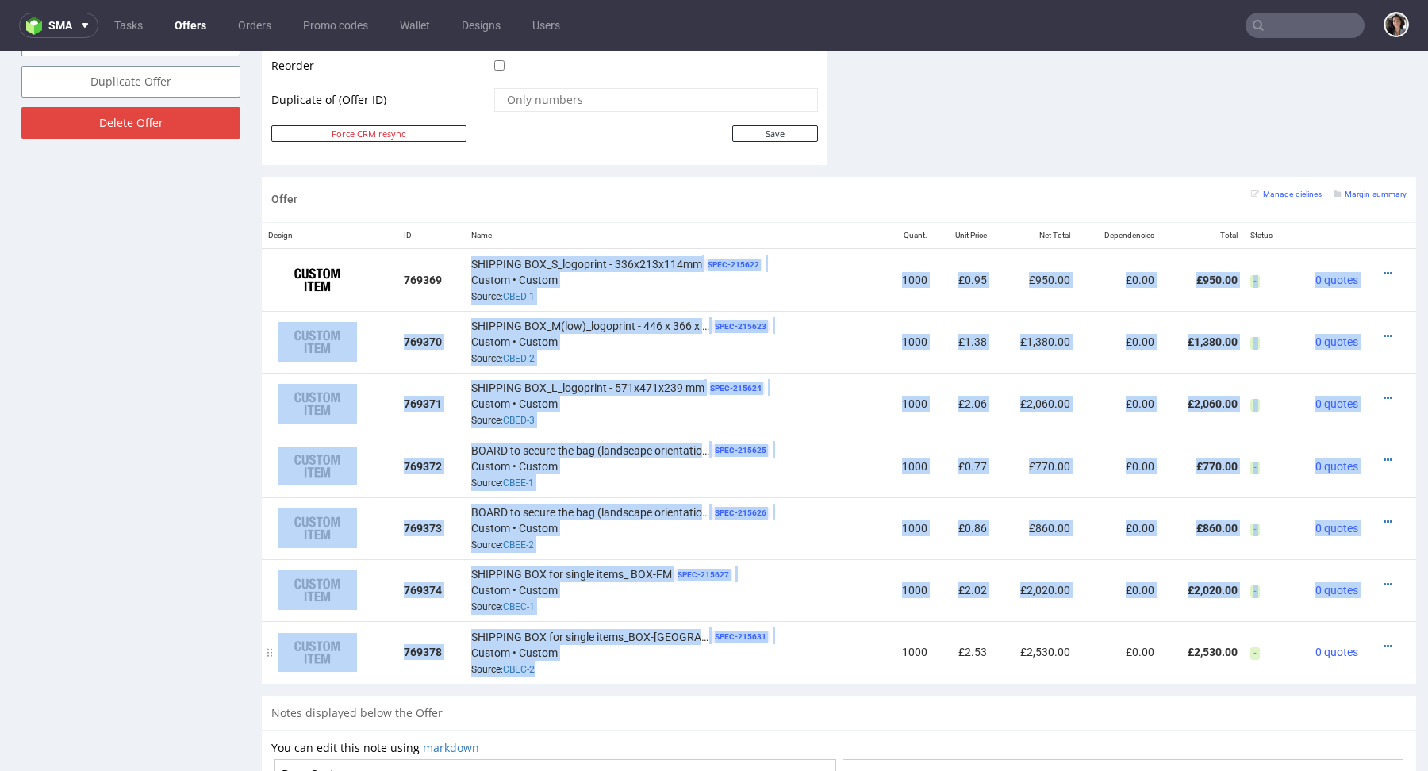
drag, startPoint x: 463, startPoint y: 254, endPoint x: 576, endPoint y: 661, distance: 422.3
click at [576, 661] on table "Design ID Name Quant. Unit Price Net Total Dependencies Total Status 769369 SHI…" at bounding box center [839, 453] width 1154 height 461
copy table "SHIPPING BOX_S_logoprint - 336x213x114mm SPEC- 215622 Custom • Custom Source: C…"
